Goal: Register for event/course

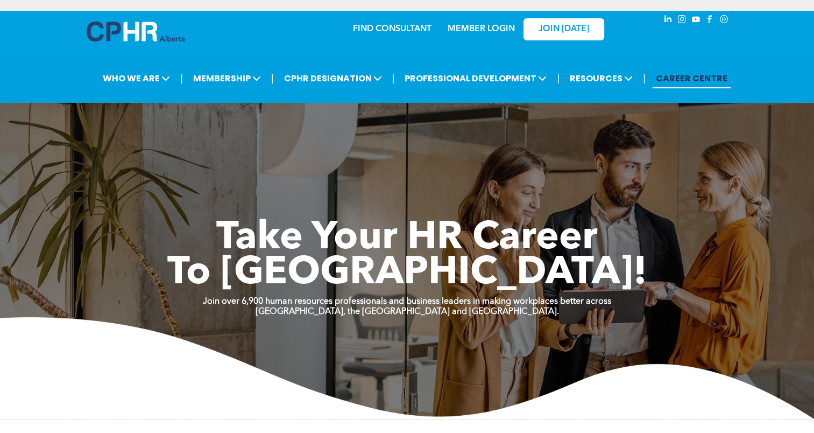
click at [479, 26] on link "MEMBER LOGIN" at bounding box center [481, 29] width 67 height 9
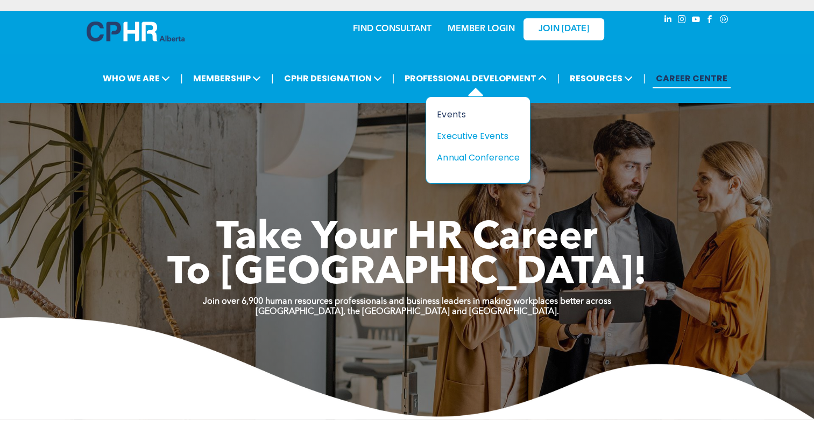
click at [454, 115] on div "Events" at bounding box center [474, 114] width 74 height 13
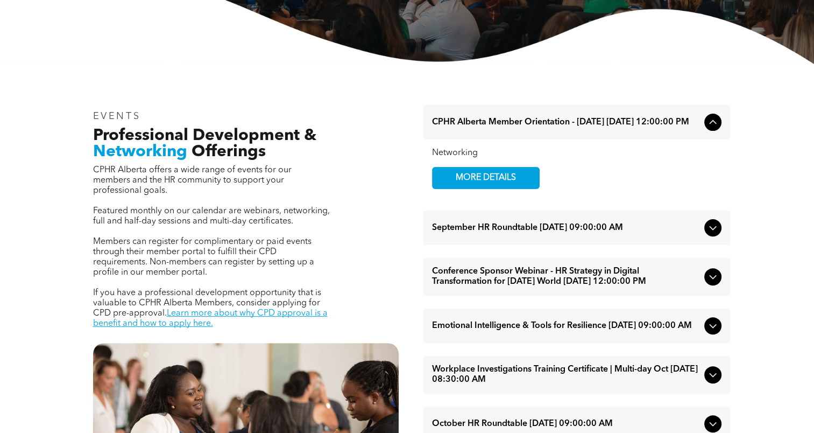
scroll to position [484, 0]
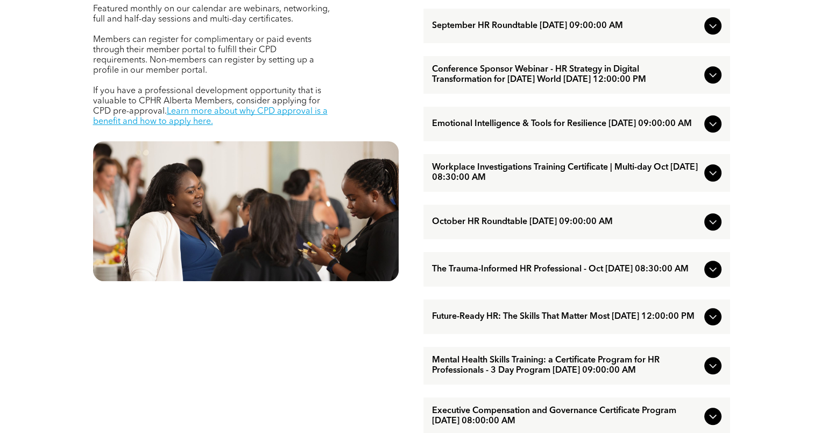
click at [710, 175] on icon at bounding box center [712, 173] width 7 height 4
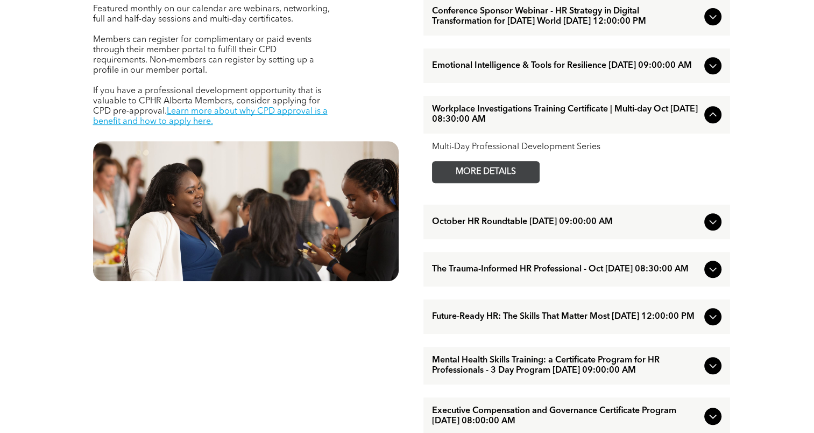
click at [516, 182] on span "MORE DETAILS" at bounding box center [485, 171] width 85 height 21
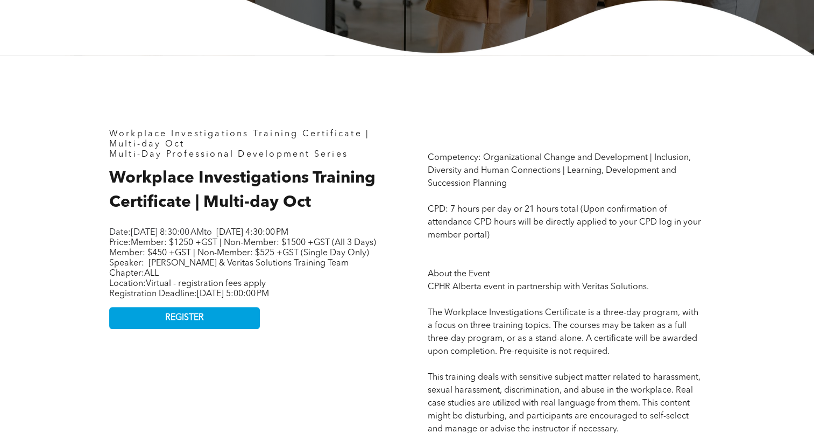
scroll to position [323, 0]
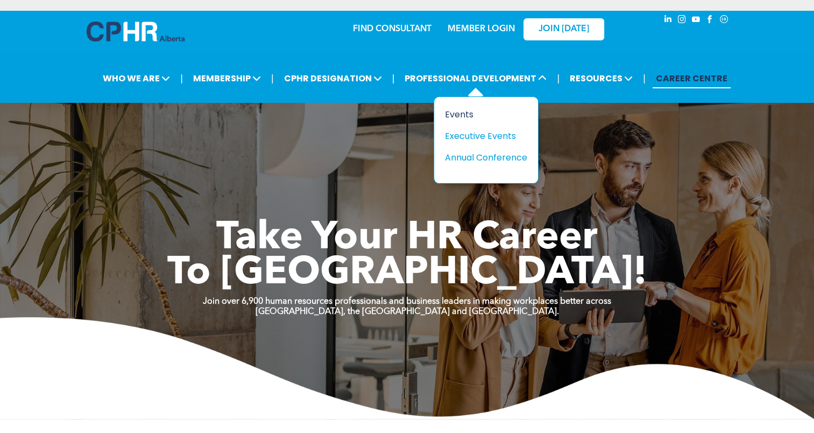
click at [467, 114] on div "Events" at bounding box center [482, 114] width 74 height 13
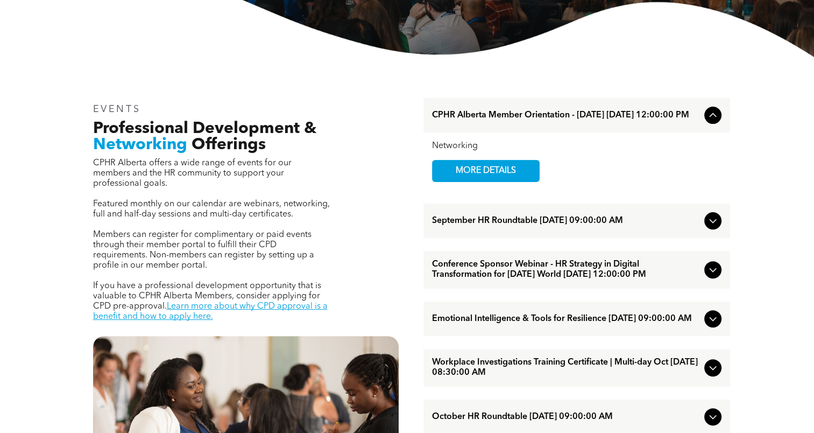
scroll to position [323, 0]
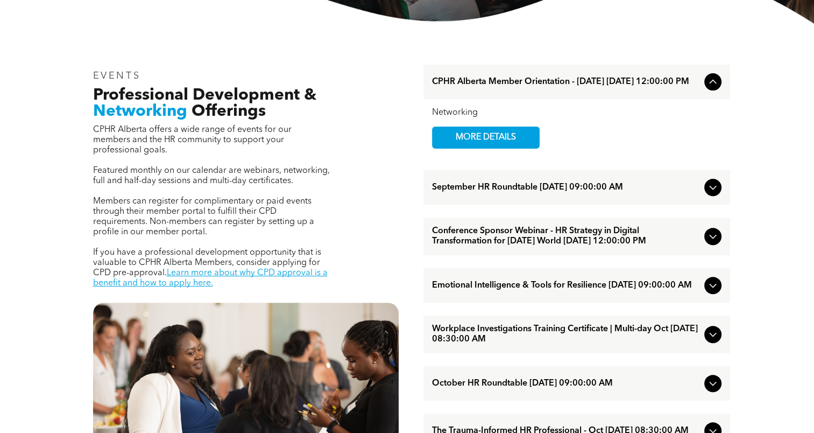
click at [712, 243] on icon at bounding box center [713, 236] width 13 height 13
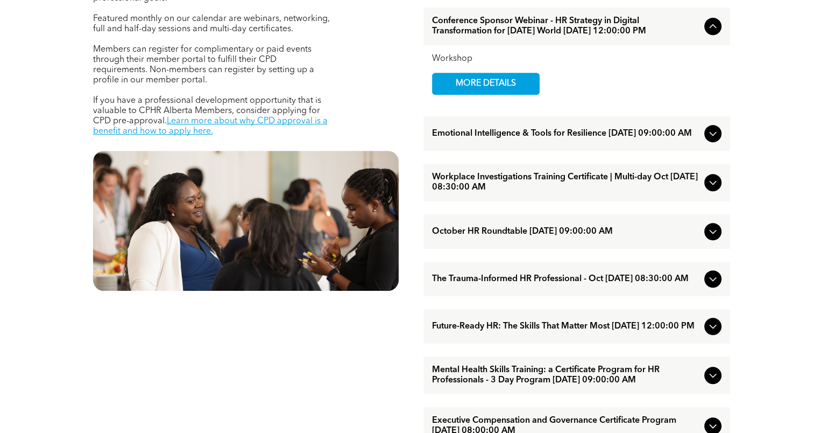
scroll to position [484, 0]
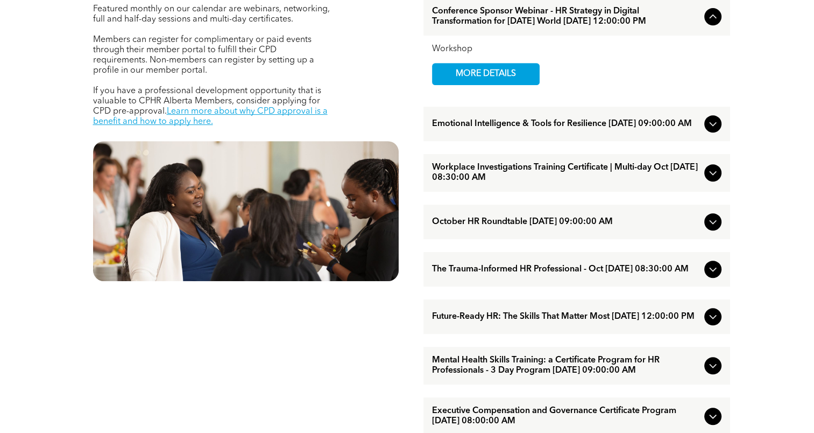
click at [714, 130] on icon at bounding box center [713, 123] width 13 height 13
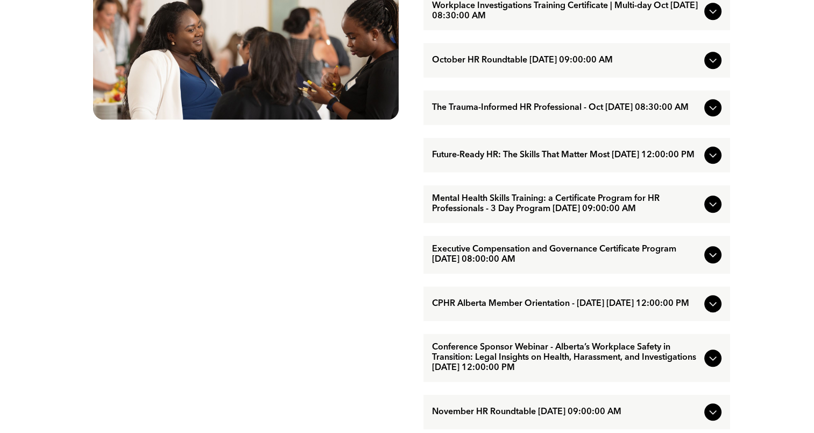
scroll to position [753, 0]
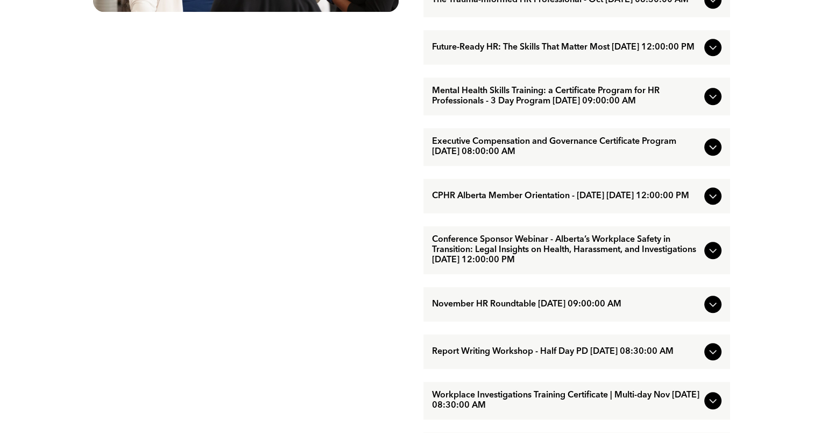
click at [710, 99] on icon at bounding box center [712, 97] width 7 height 4
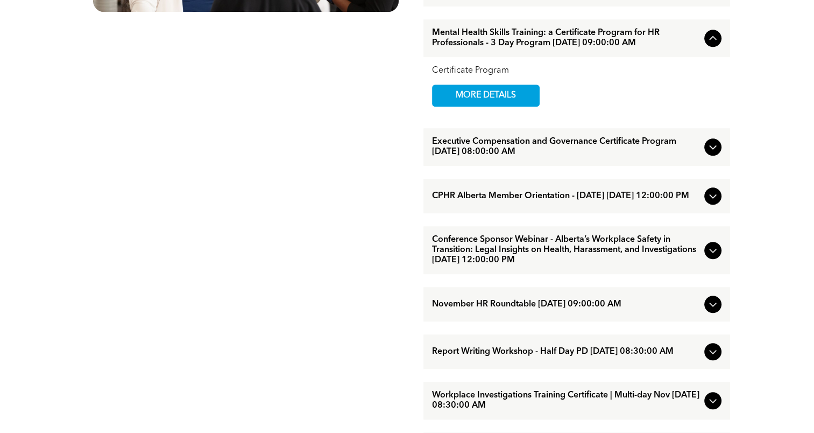
click at [702, 166] on div "Executive Compensation and Governance Certificate Program [DATE] 08:00:00 AM" at bounding box center [577, 147] width 307 height 38
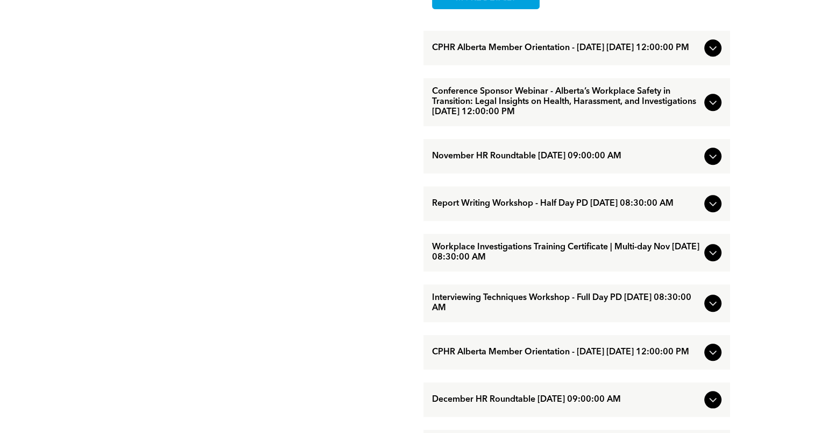
scroll to position [915, 0]
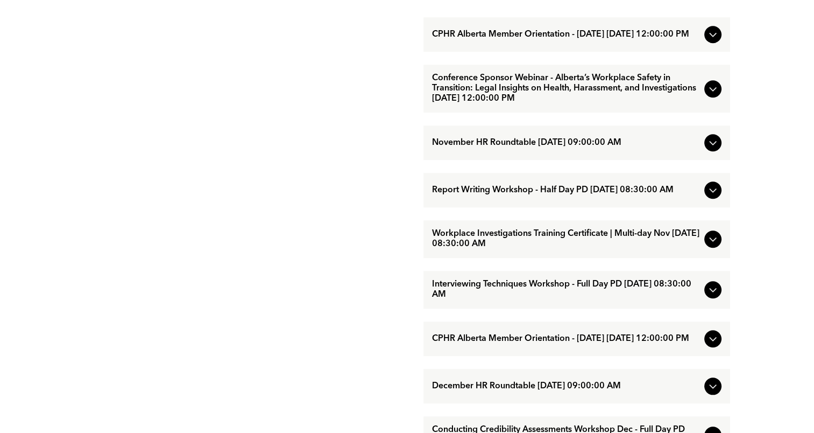
click at [711, 91] on icon at bounding box center [712, 89] width 7 height 4
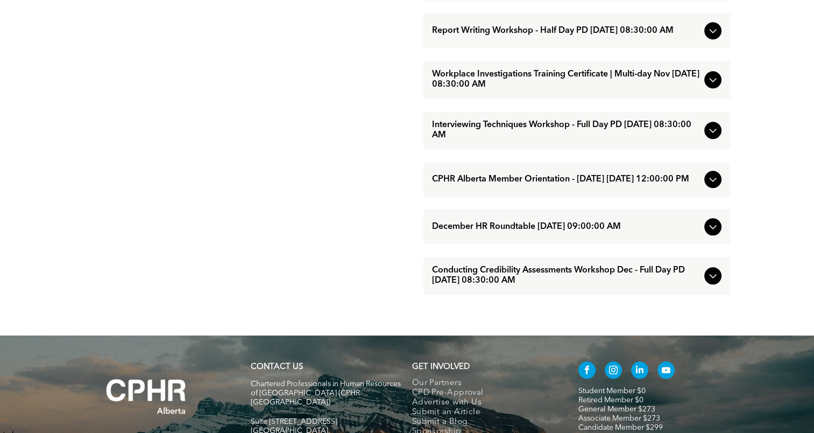
scroll to position [1076, 0]
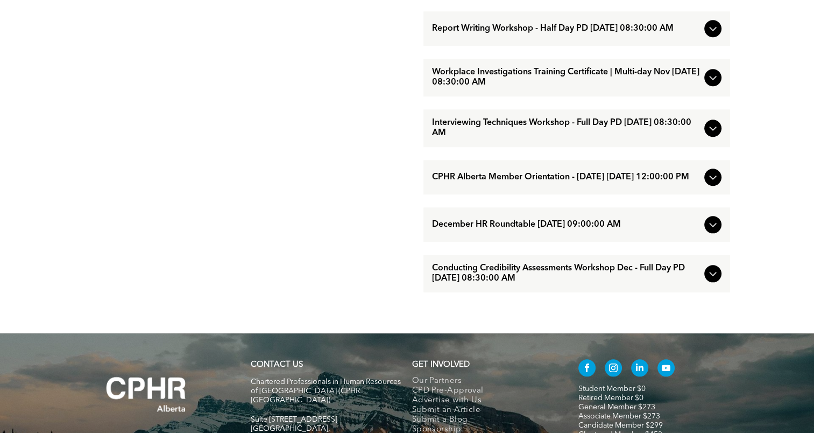
click at [707, 35] on icon at bounding box center [713, 28] width 13 height 13
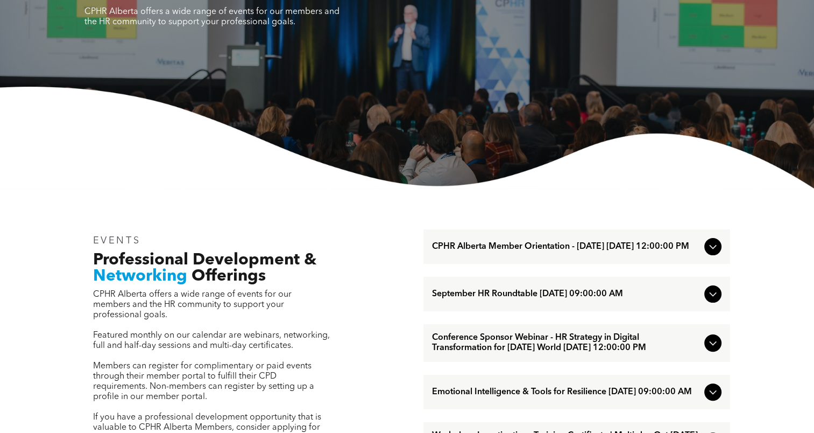
scroll to position [0, 0]
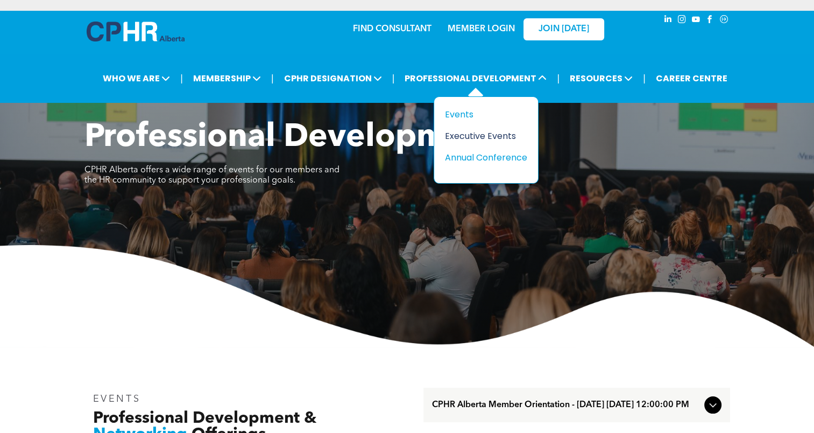
click at [488, 132] on div "Executive Events" at bounding box center [482, 135] width 74 height 13
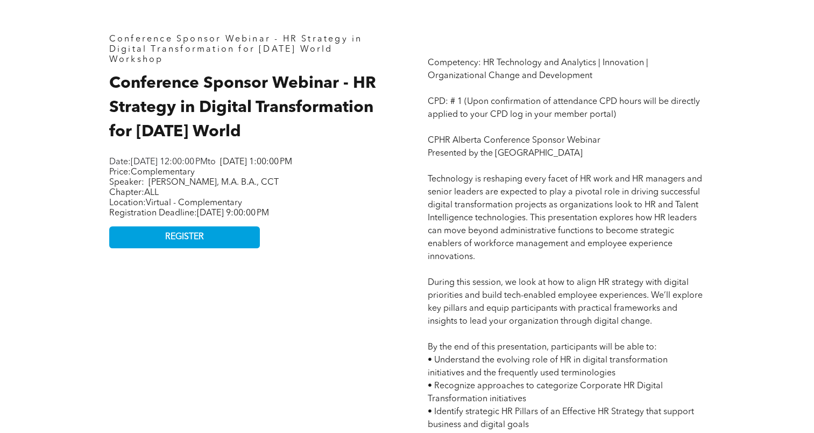
scroll to position [484, 0]
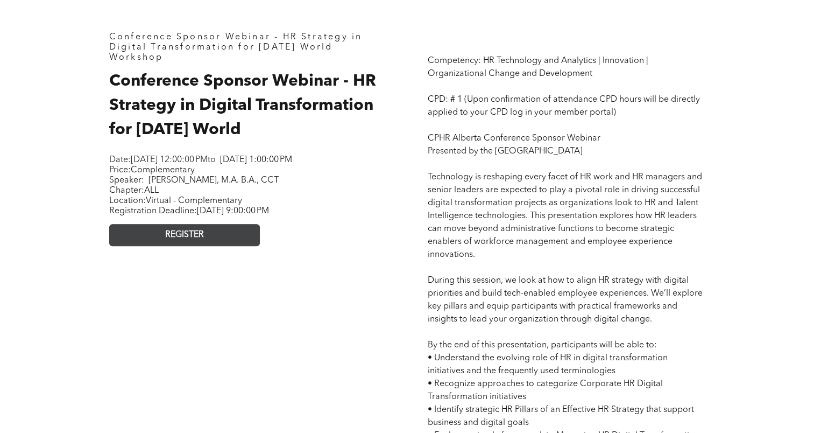
click at [208, 241] on link "REGISTER" at bounding box center [184, 235] width 151 height 22
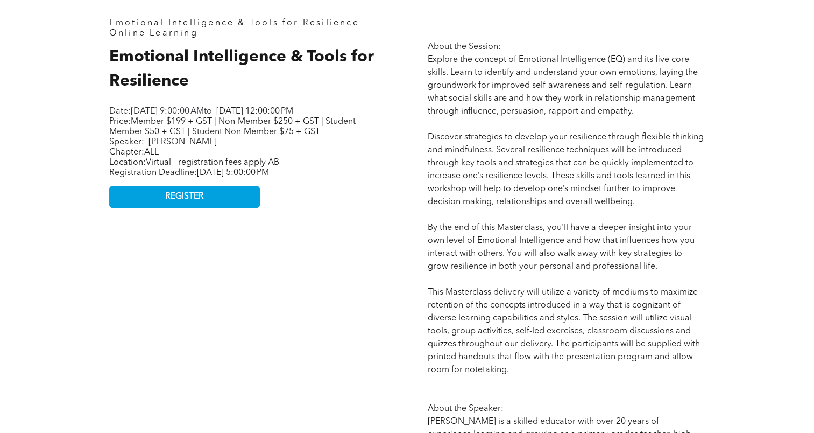
scroll to position [377, 0]
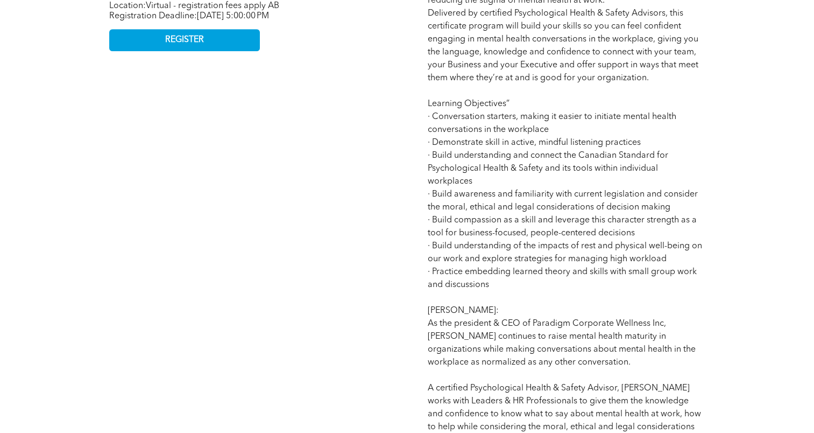
scroll to position [431, 0]
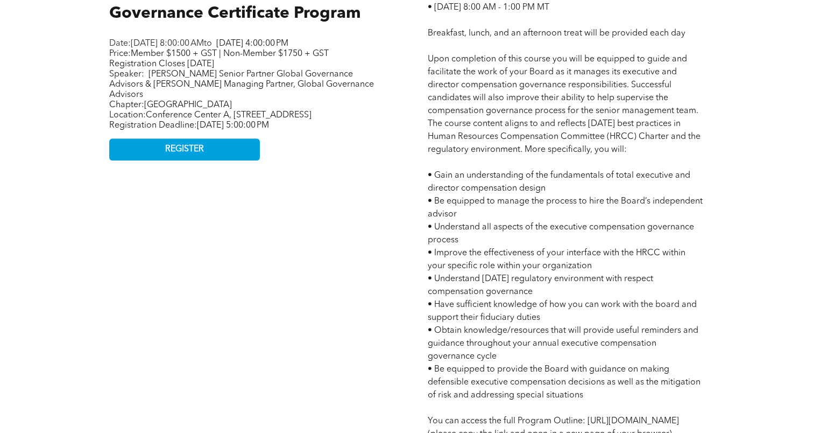
scroll to position [592, 0]
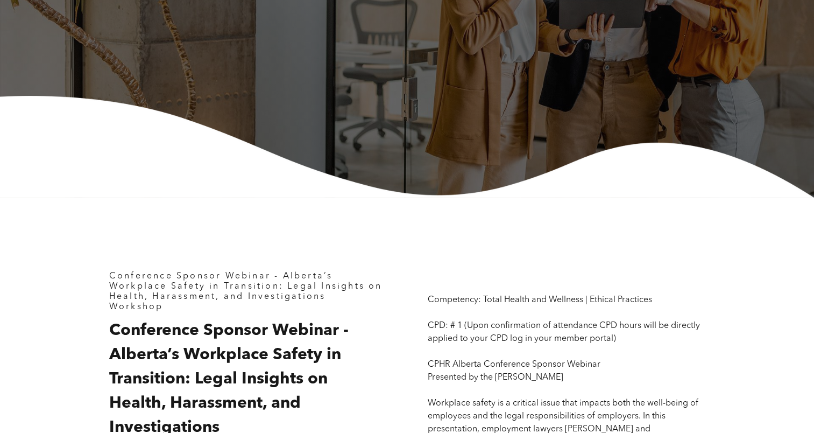
scroll to position [377, 0]
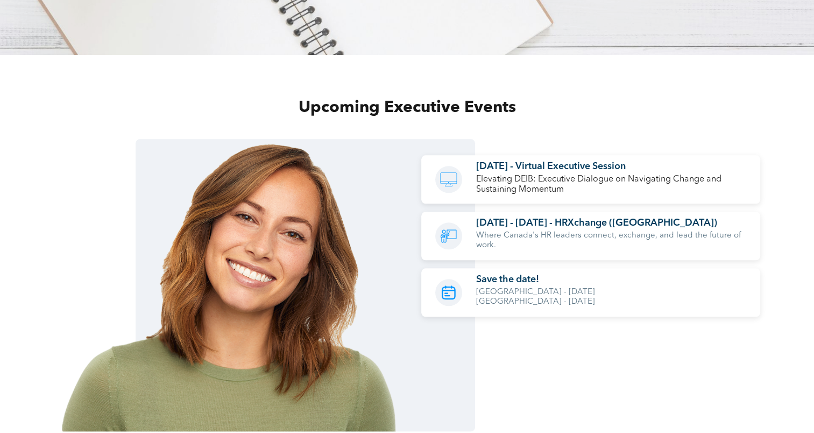
scroll to position [1076, 0]
